Goal: Information Seeking & Learning: Find specific fact

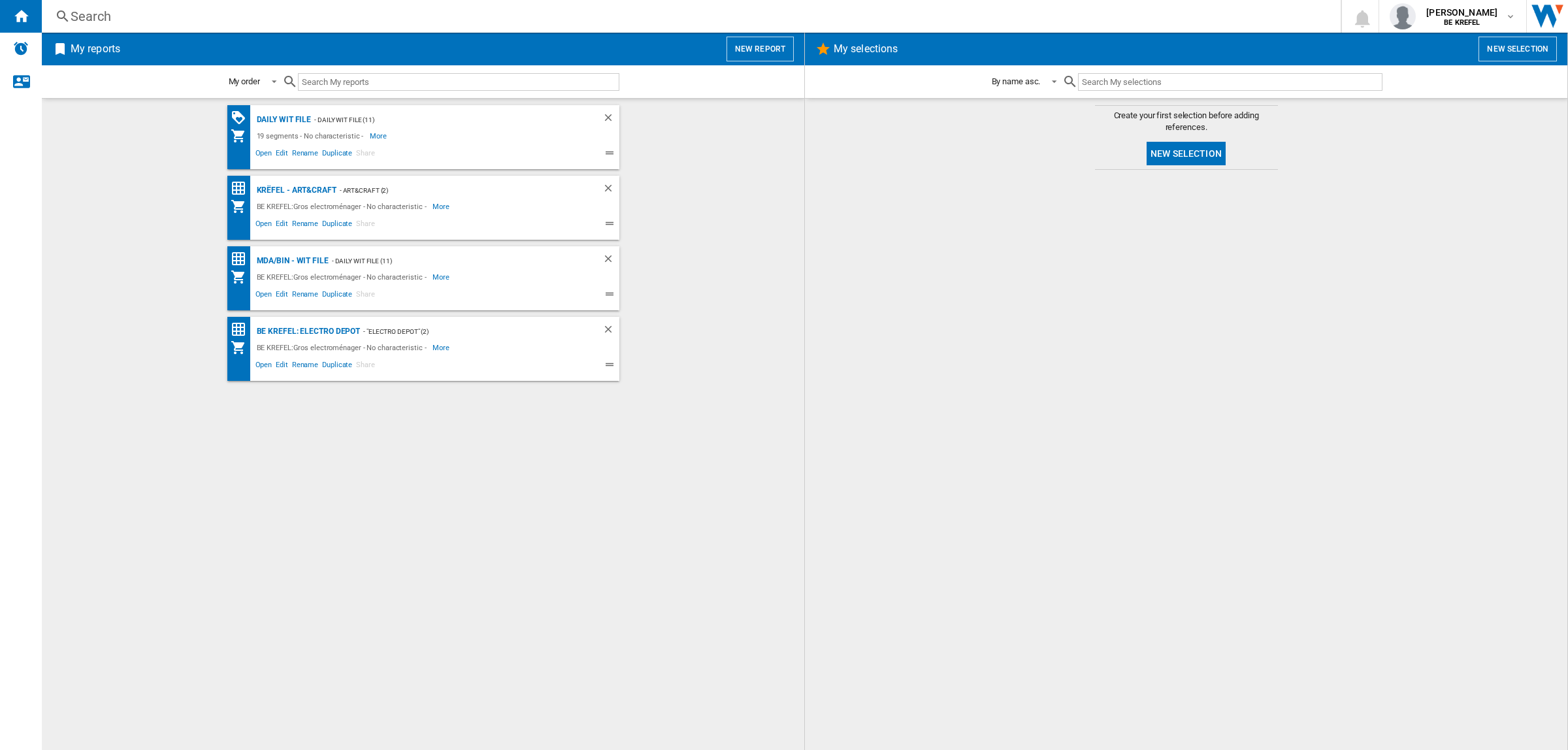
click at [312, 14] on div "Search" at bounding box center [689, 16] width 1236 height 19
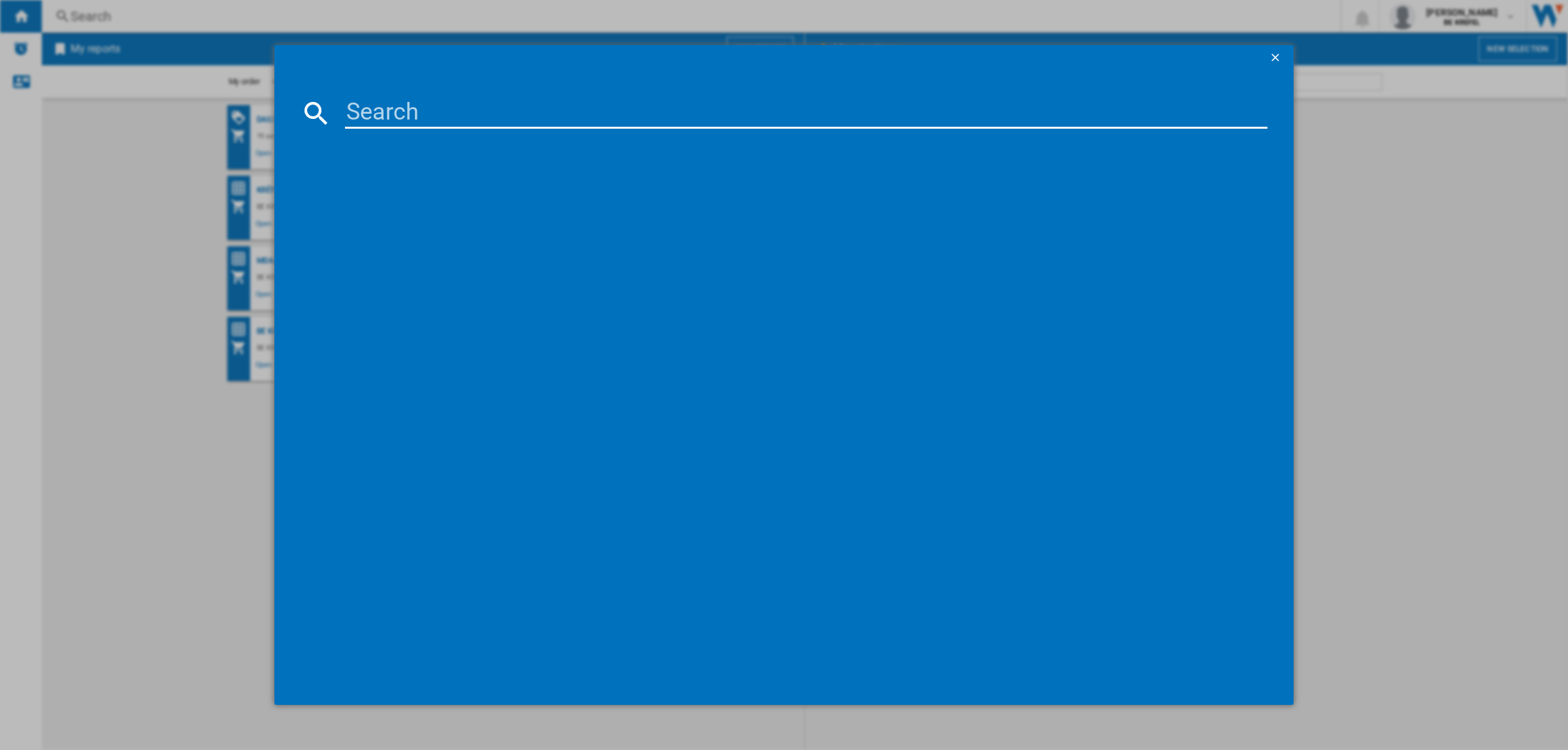
click at [397, 116] on input at bounding box center [806, 112] width 922 height 31
paste input "33003496"
type input "33003496"
